Goal: Check status: Check status

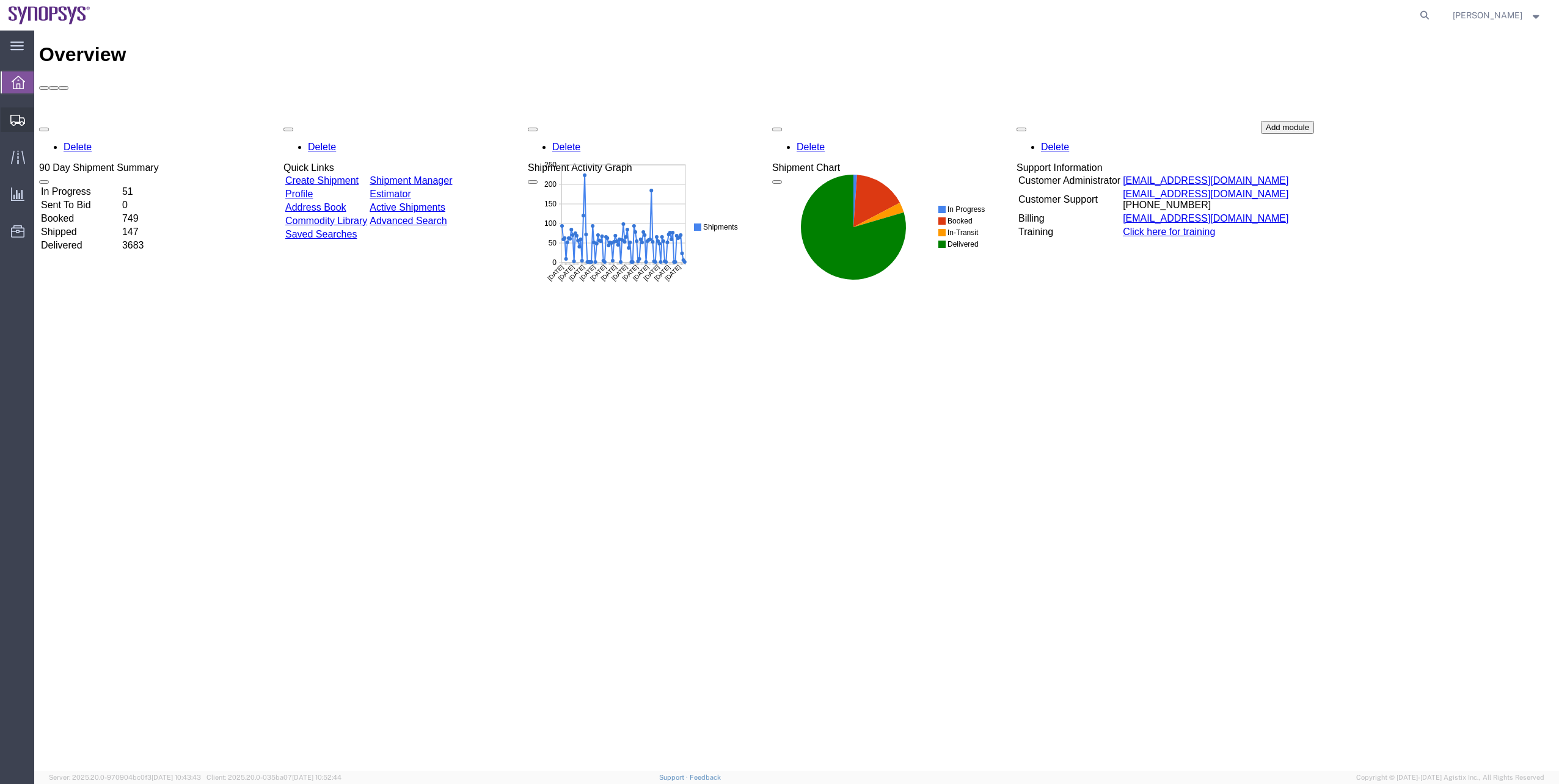
click at [0, 0] on span "Shipment Manager" at bounding box center [0, 0] width 0 height 0
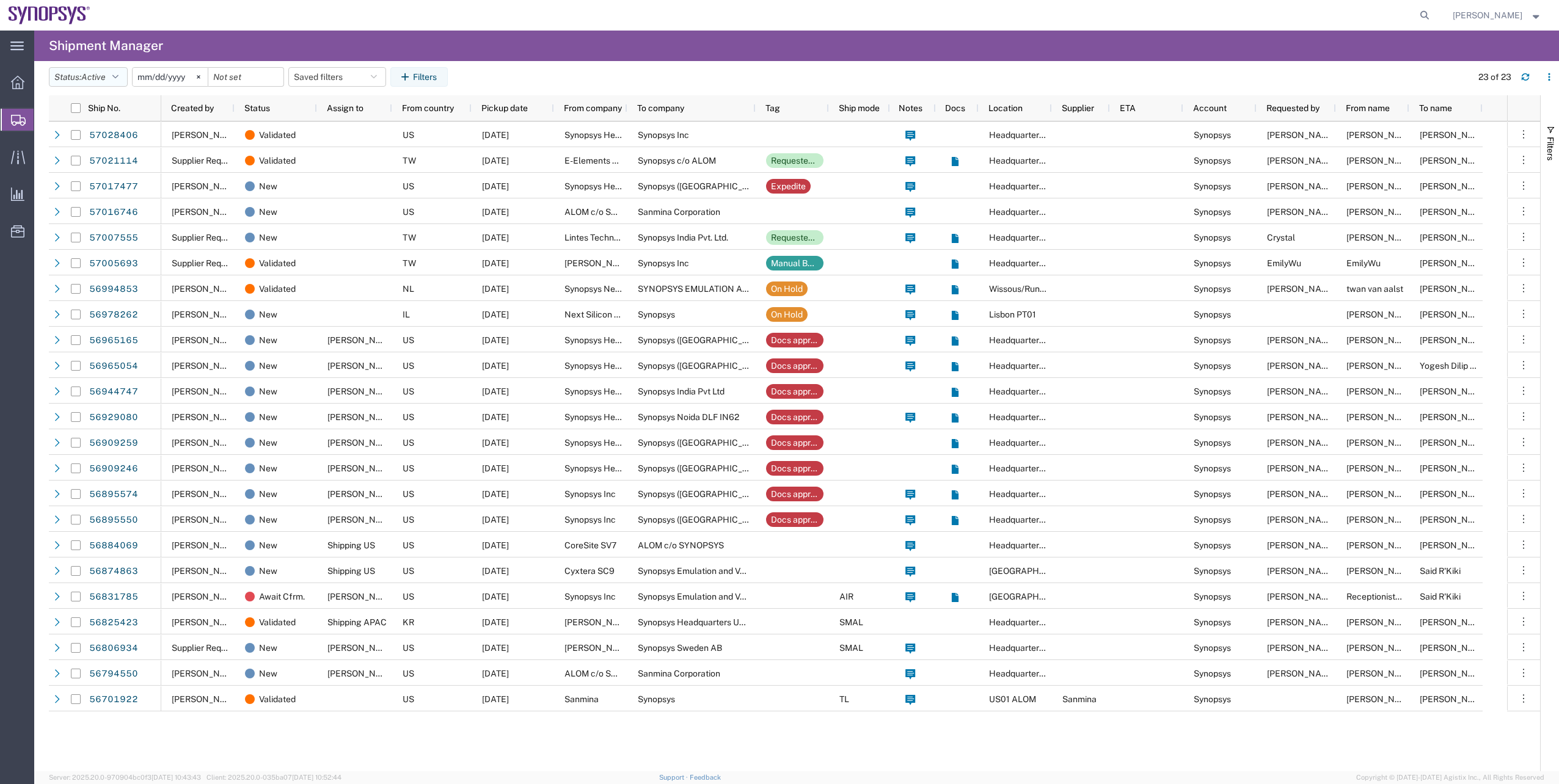
click at [114, 81] on button "Status: Active" at bounding box center [88, 77] width 79 height 20
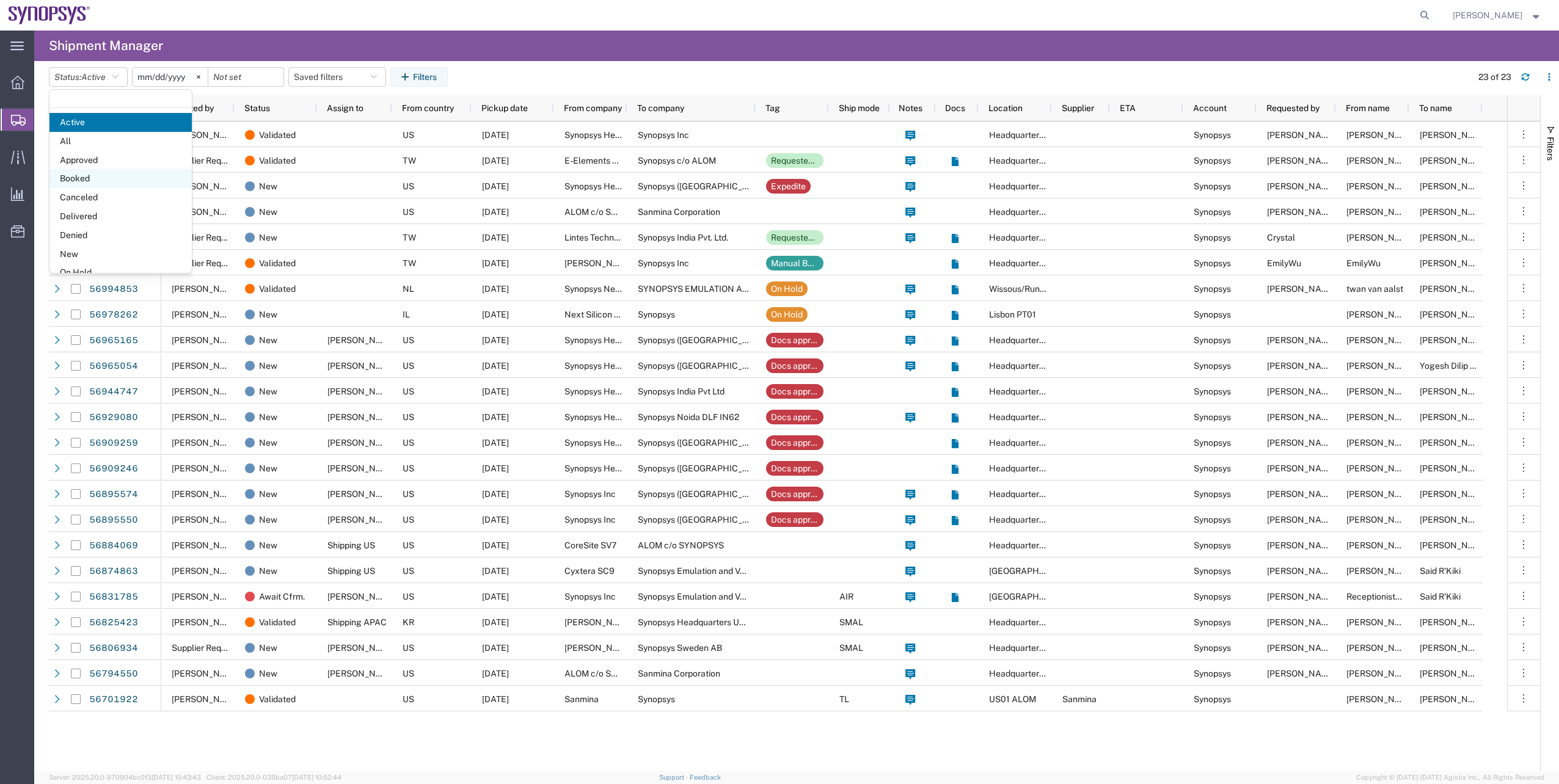
click at [110, 177] on span "Booked" at bounding box center [121, 178] width 142 height 19
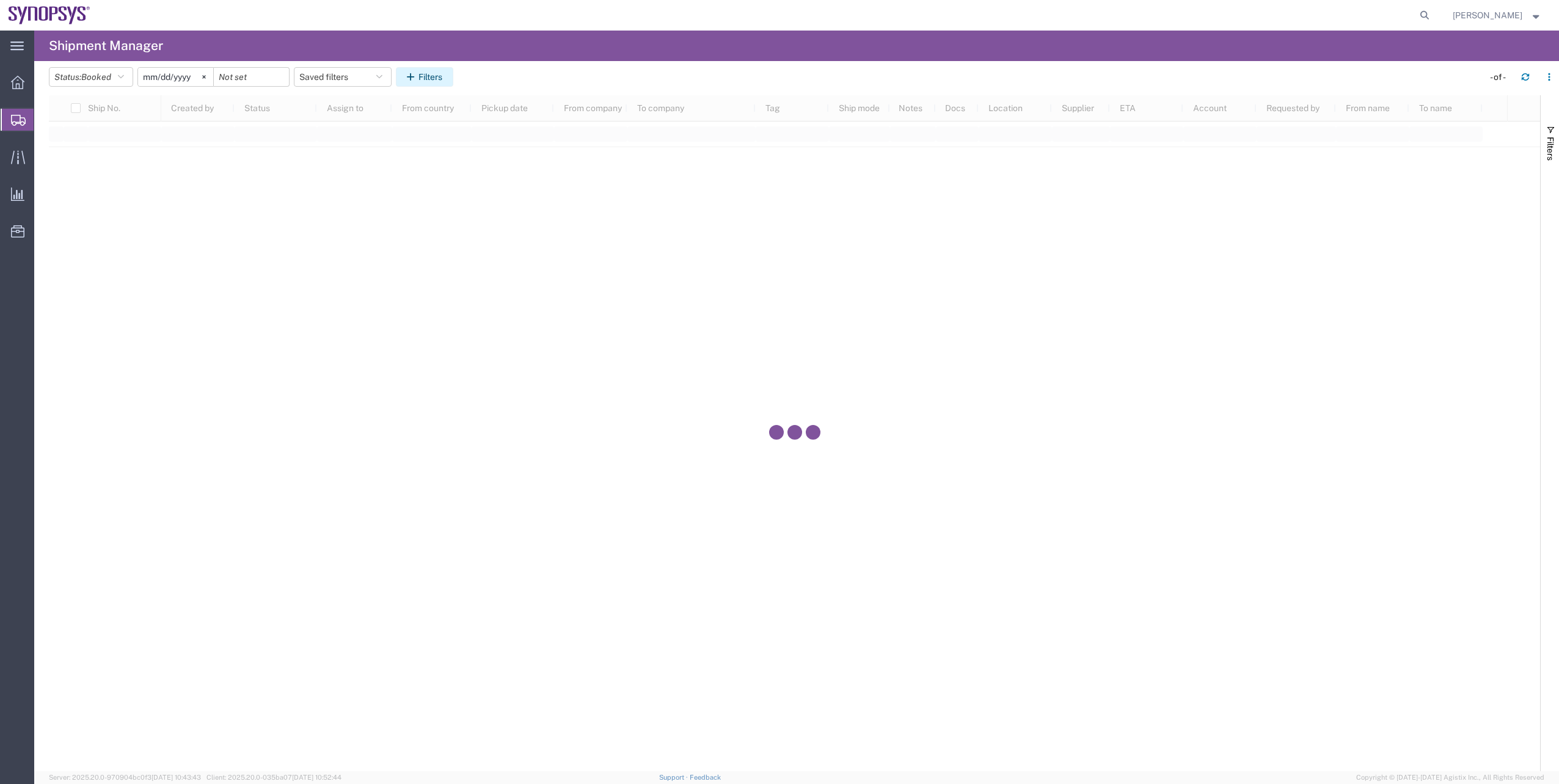
click at [403, 75] on button "Filters" at bounding box center [424, 77] width 57 height 20
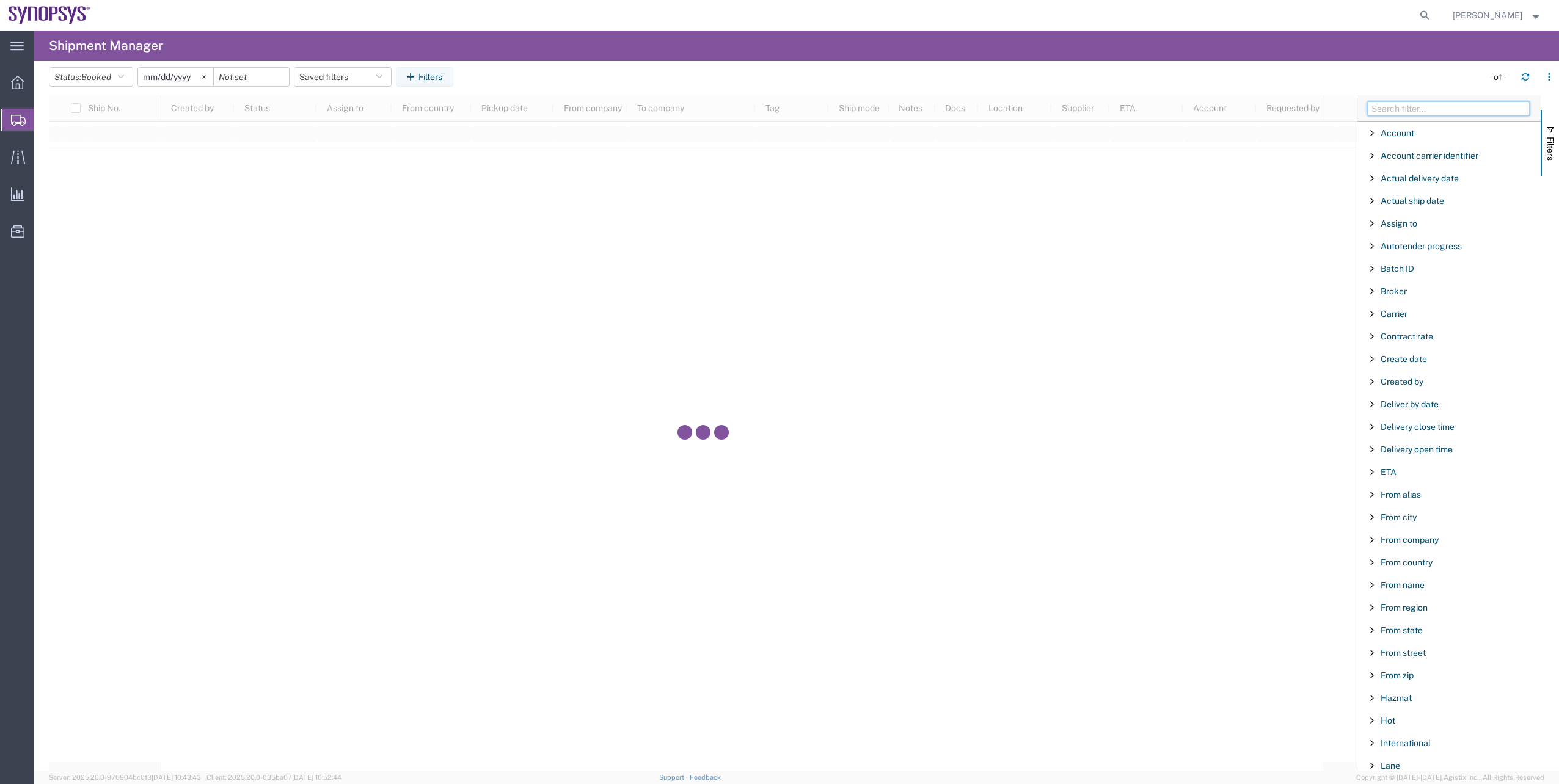
click at [1378, 109] on input "Filter Columns Input" at bounding box center [1448, 108] width 163 height 14
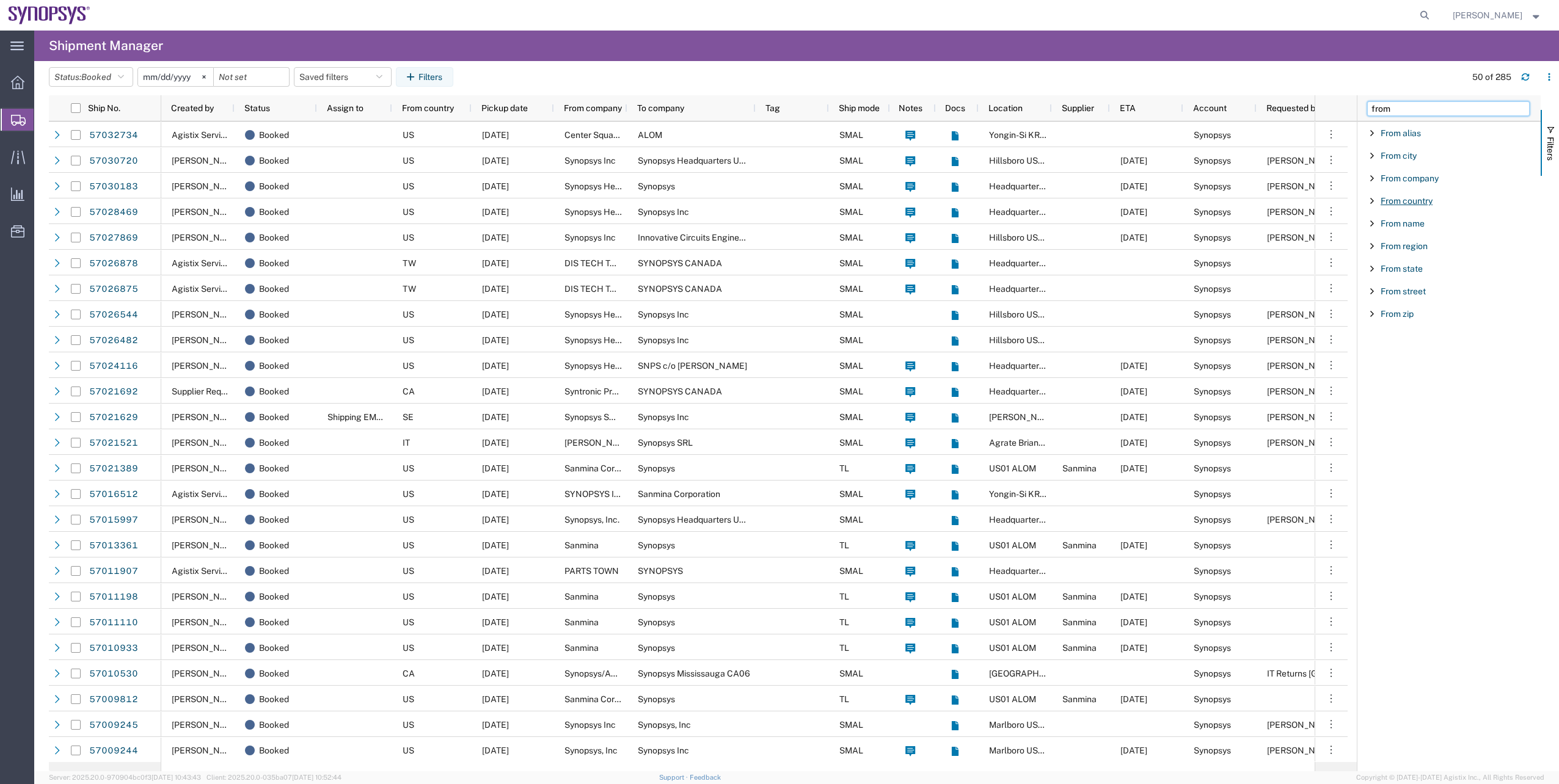
type input "from"
click at [1403, 198] on span "From country" at bounding box center [1406, 201] width 52 height 10
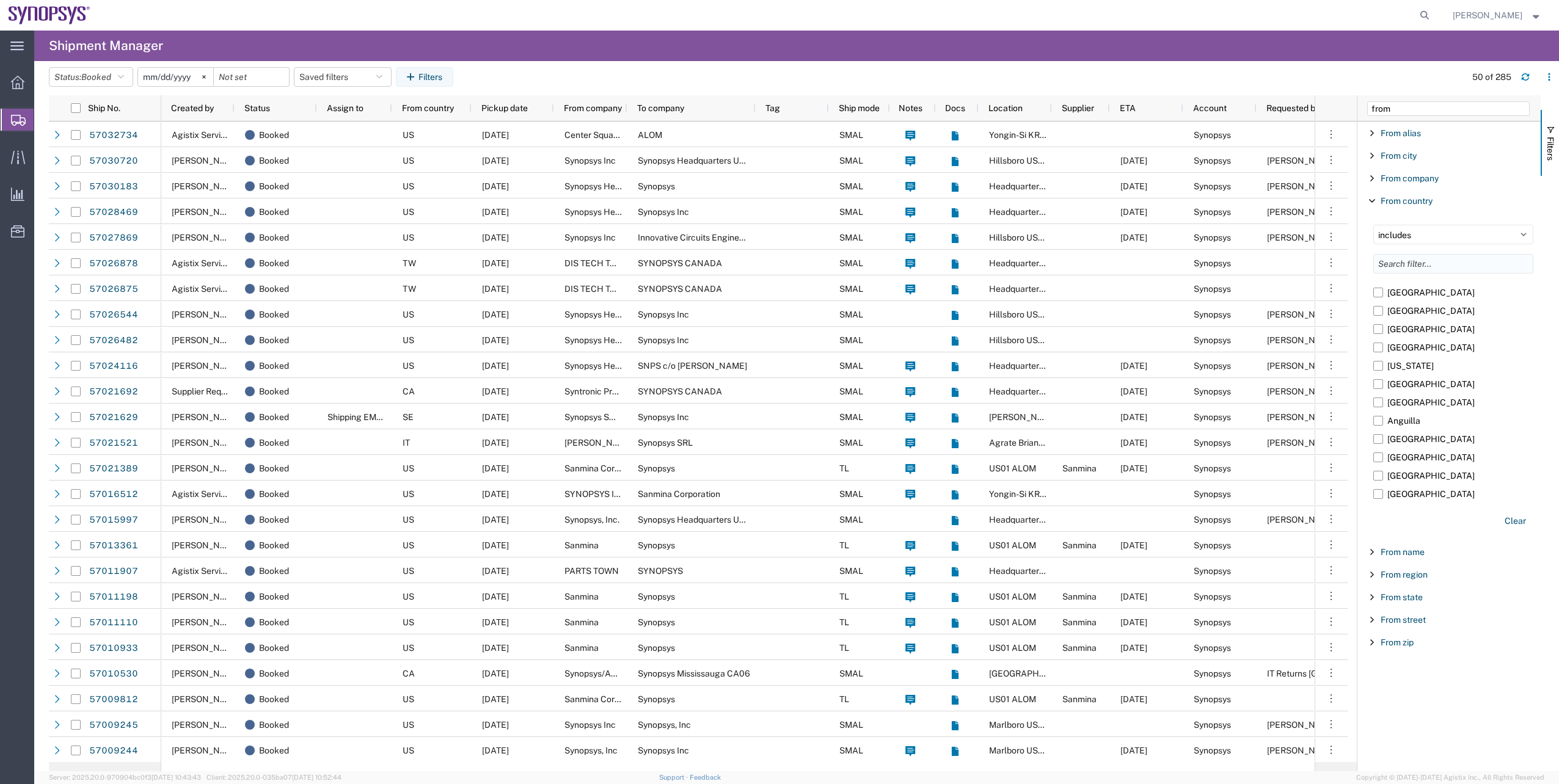
click at [1406, 262] on input "Filter List 9 Filters" at bounding box center [1453, 264] width 160 height 20
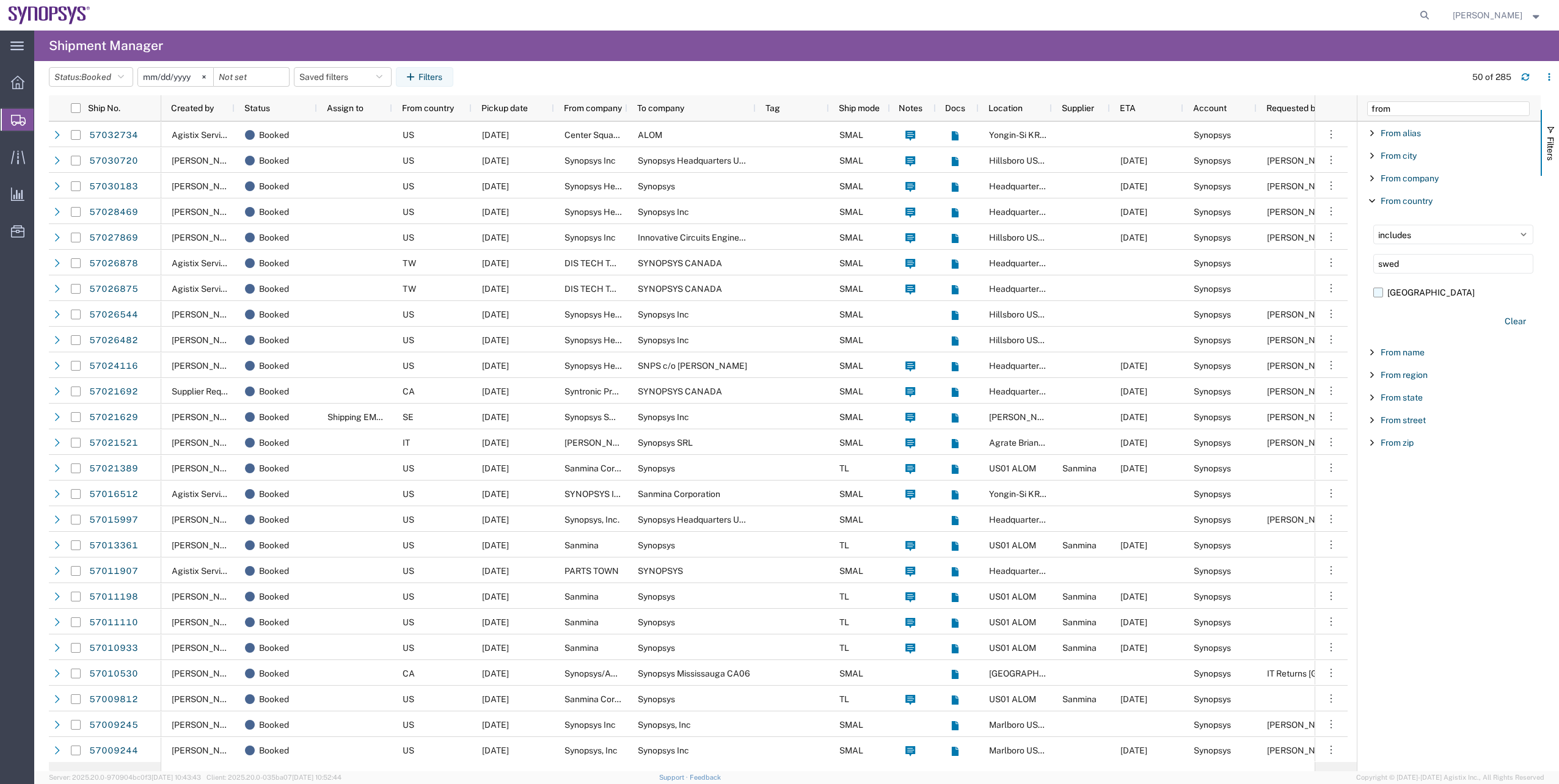
type input "swed"
click at [1406, 288] on label "[GEOGRAPHIC_DATA]" at bounding box center [1453, 292] width 160 height 18
click at [0, 0] on input "[GEOGRAPHIC_DATA]" at bounding box center [0, 0] width 0 height 0
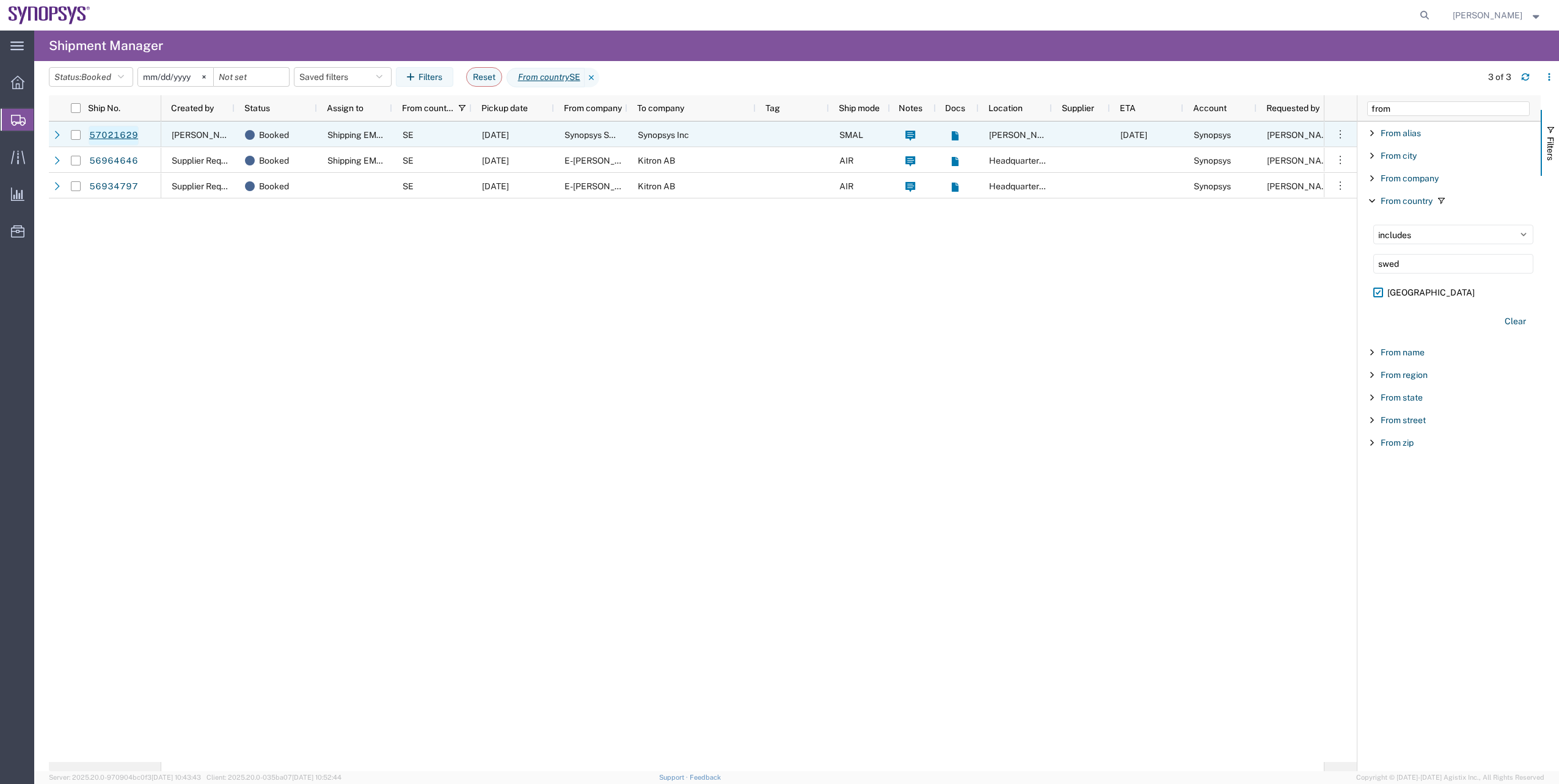
click at [121, 140] on link "57021629" at bounding box center [114, 136] width 50 height 20
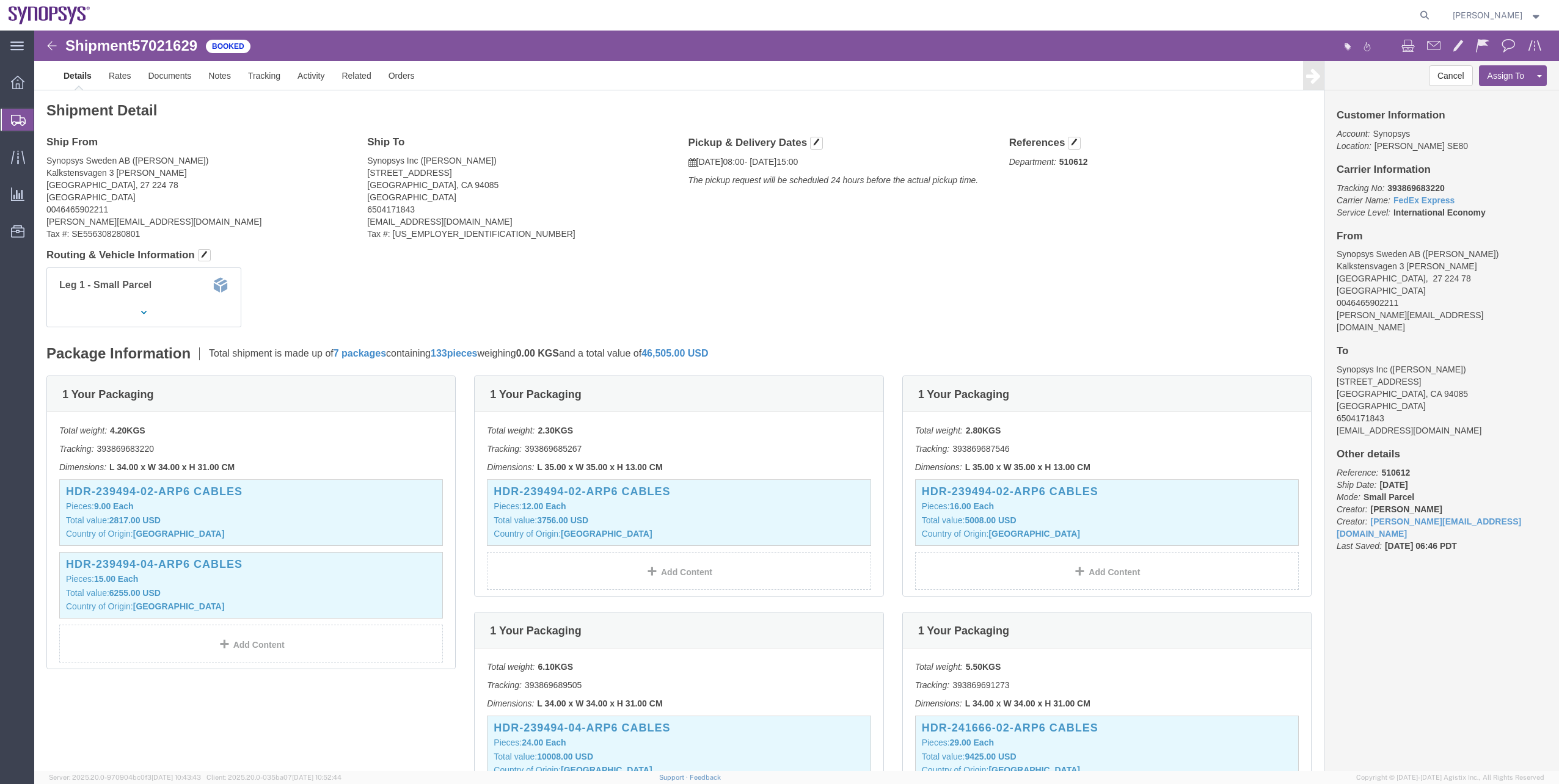
click at [0, 0] on span "Shipment Manager" at bounding box center [0, 0] width 0 height 0
